Goal: Transaction & Acquisition: Purchase product/service

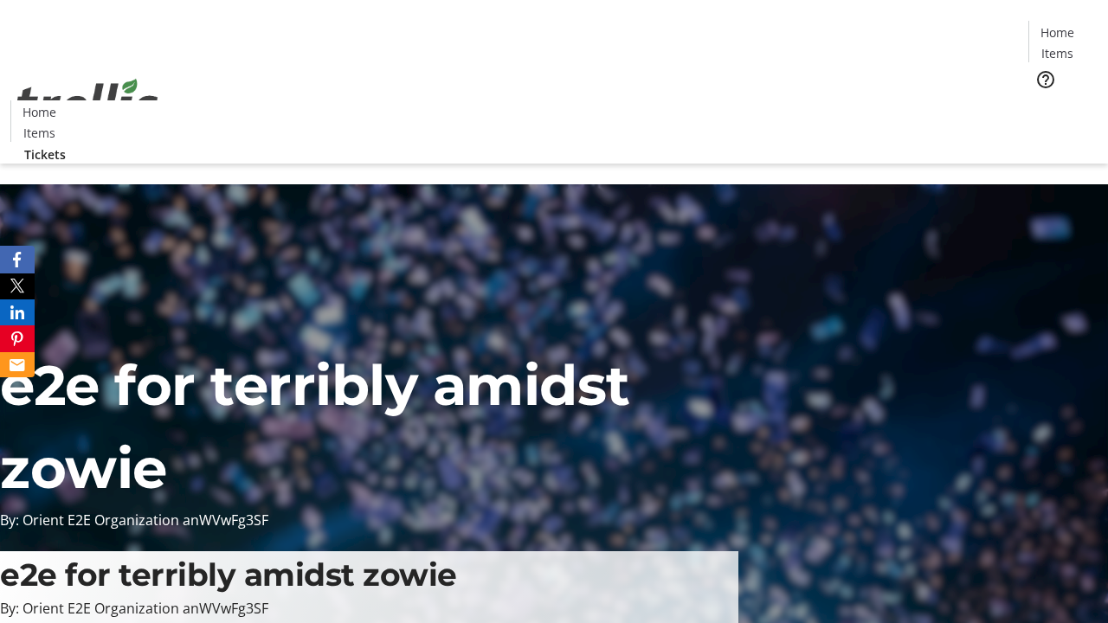
click at [1042, 100] on span "Tickets" at bounding box center [1063, 109] width 42 height 18
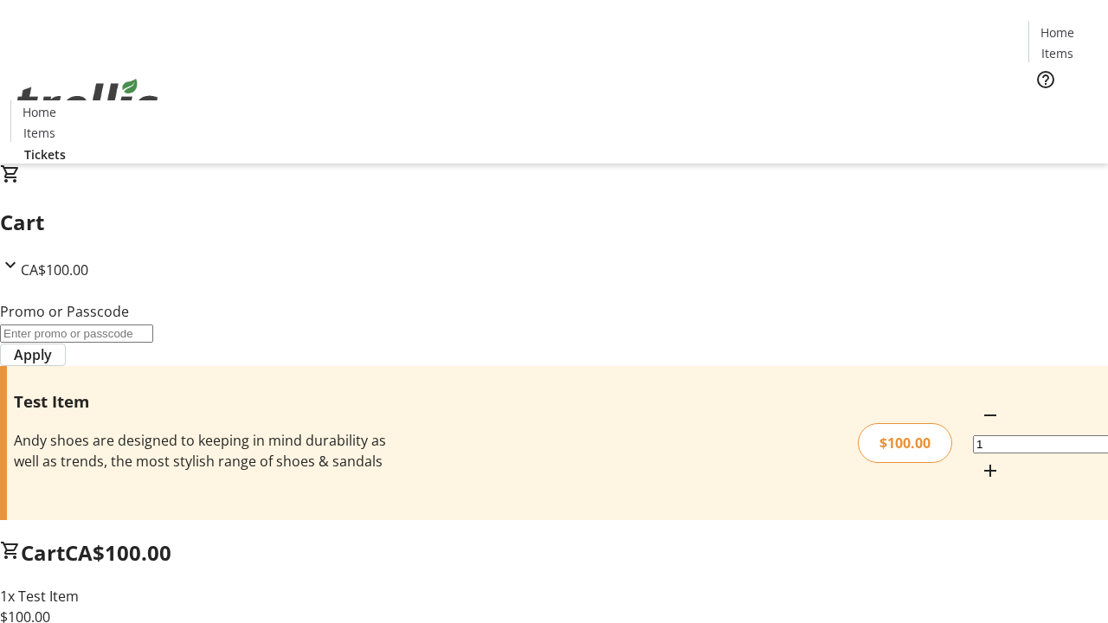
type input "PERCENT"
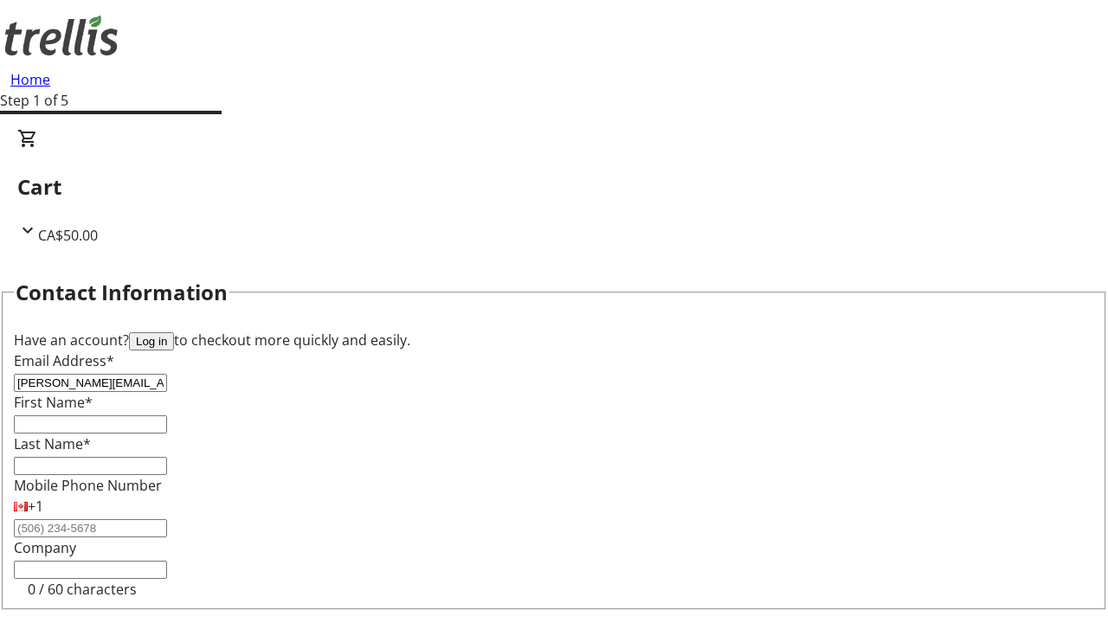
type input "[PERSON_NAME][EMAIL_ADDRESS][DOMAIN_NAME]"
type input "[PERSON_NAME]"
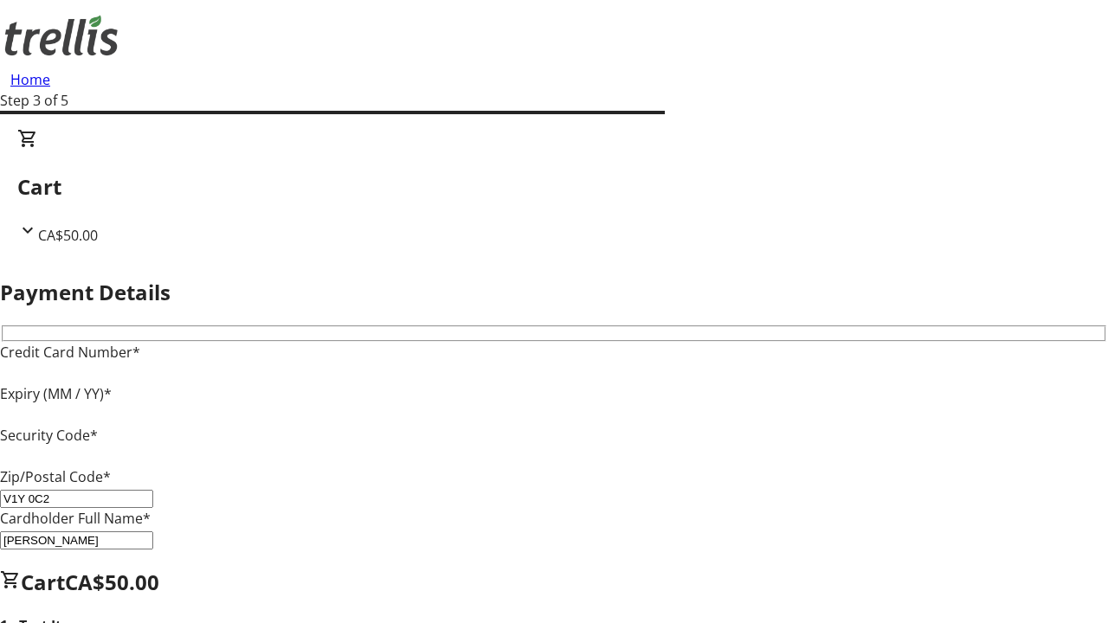
type input "V1Y 0C2"
